Goal: Task Accomplishment & Management: Manage account settings

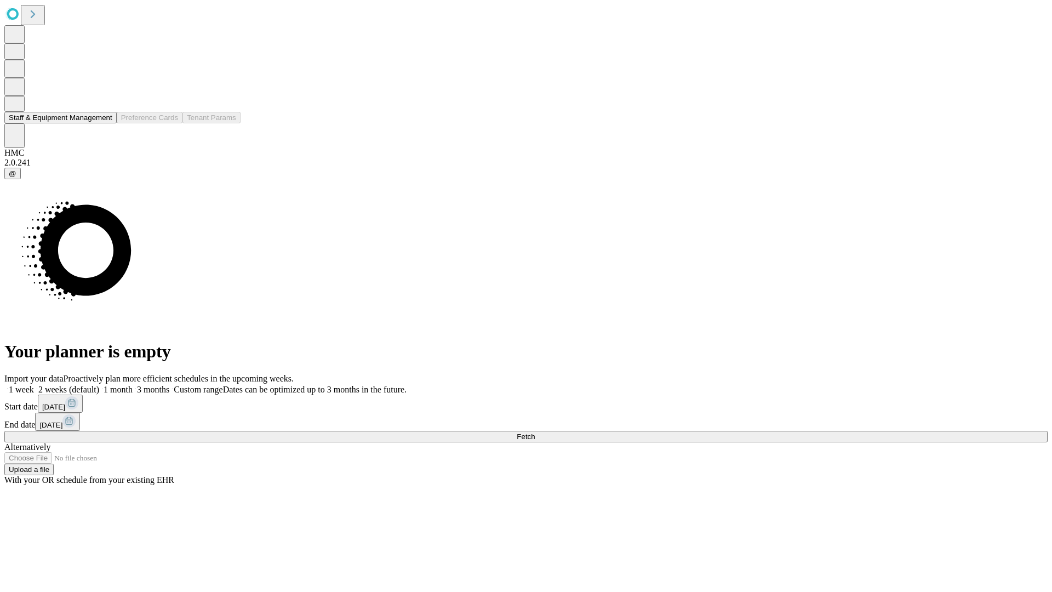
click at [105, 123] on button "Staff & Equipment Management" at bounding box center [60, 118] width 112 height 12
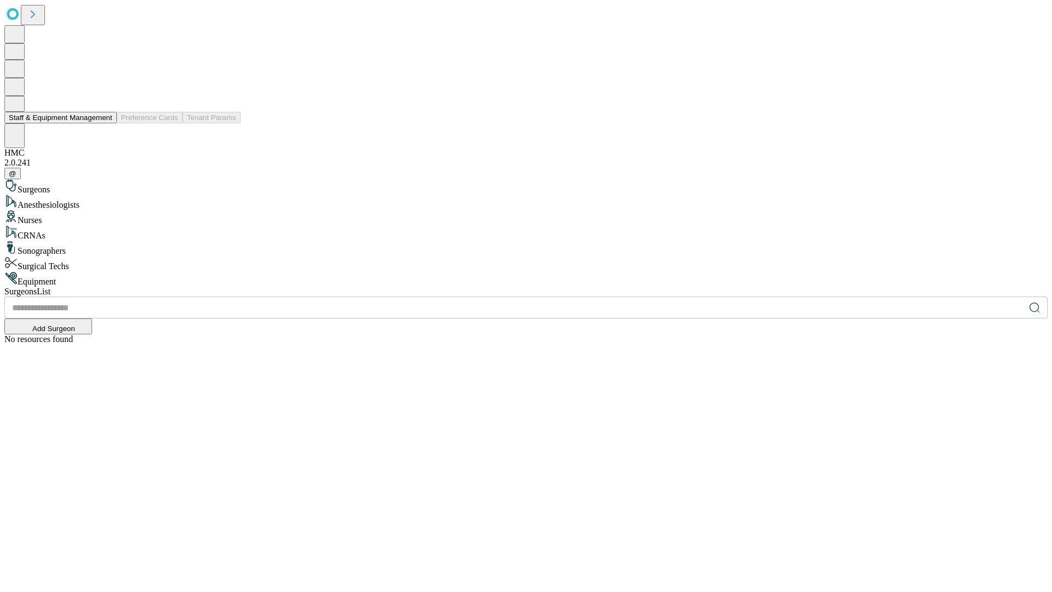
click at [105, 123] on button "Staff & Equipment Management" at bounding box center [60, 118] width 112 height 12
